Goal: Complete application form

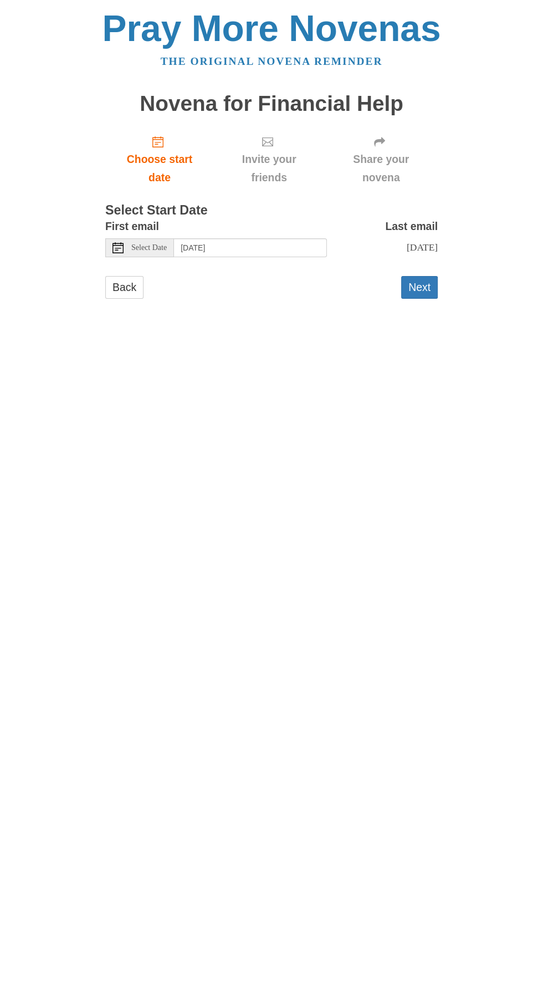
click at [146, 244] on span "Select Date" at bounding box center [148, 248] width 35 height 8
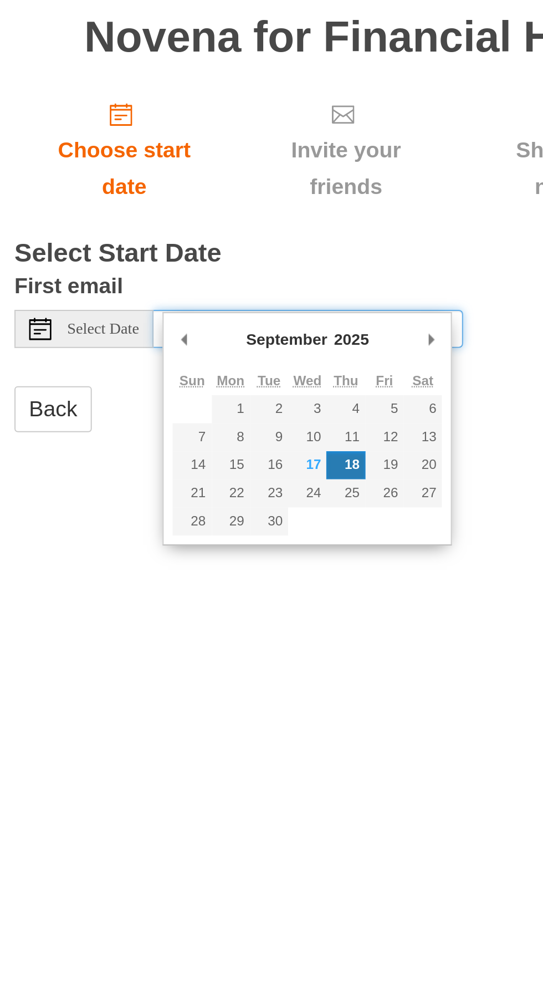
type input "[DATE]"
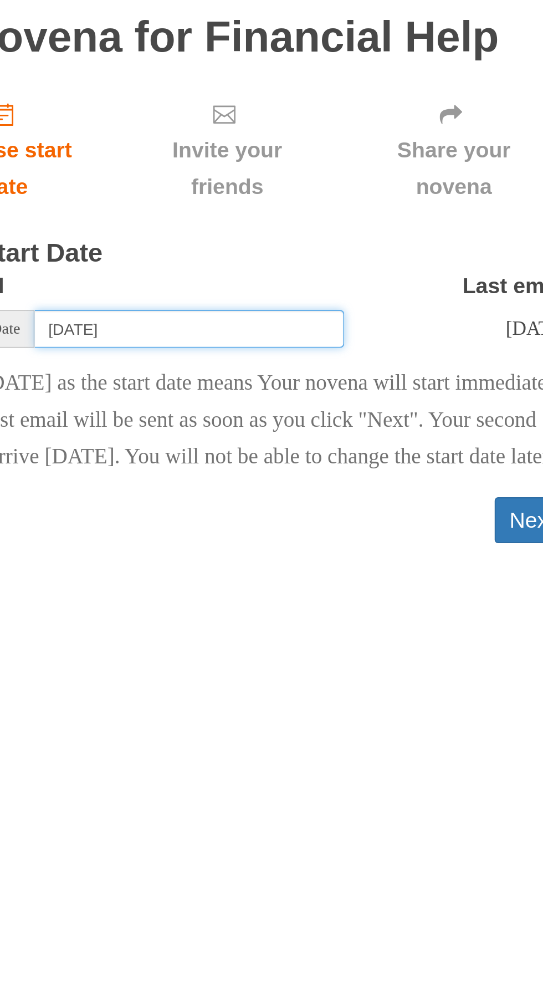
click at [289, 238] on input "[DATE]" at bounding box center [250, 247] width 153 height 19
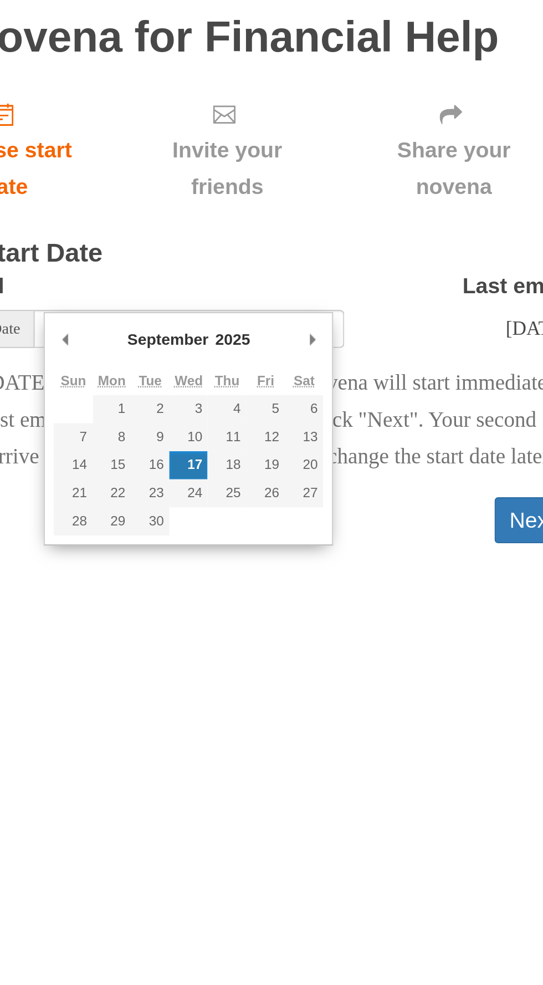
click at [229, 204] on h3 "Select Start Date" at bounding box center [271, 211] width 333 height 14
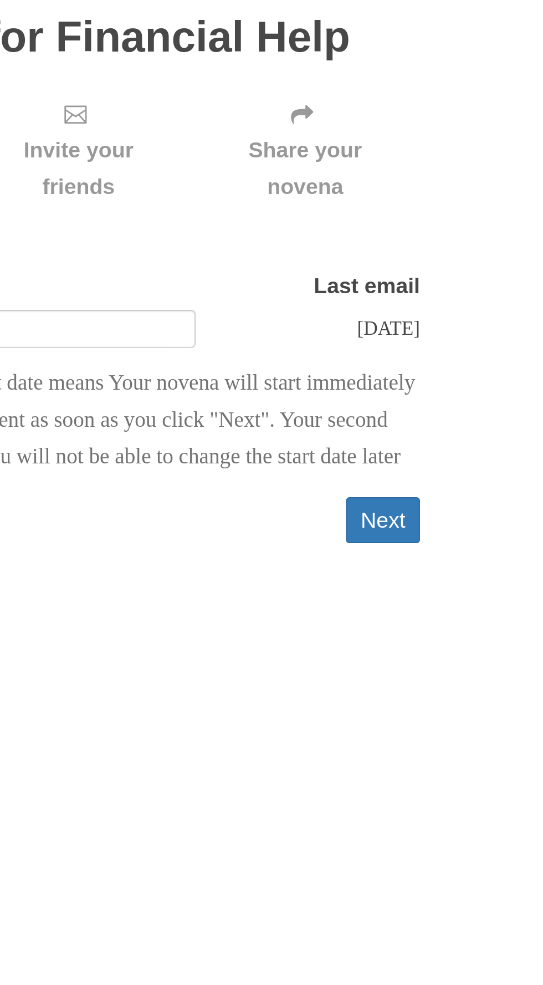
click at [433, 347] on button "Next" at bounding box center [419, 342] width 37 height 23
